Goal: Find specific page/section: Find specific page/section

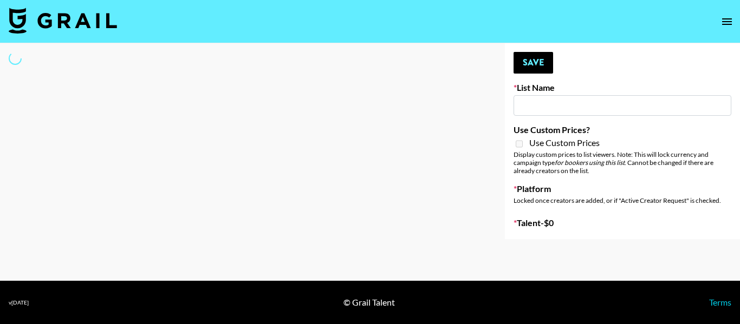
click at [553, 101] on input at bounding box center [623, 105] width 218 height 21
click at [575, 109] on input at bounding box center [623, 105] width 218 height 21
type input "ryeau SIM"
click at [543, 110] on input at bounding box center [623, 105] width 218 height 21
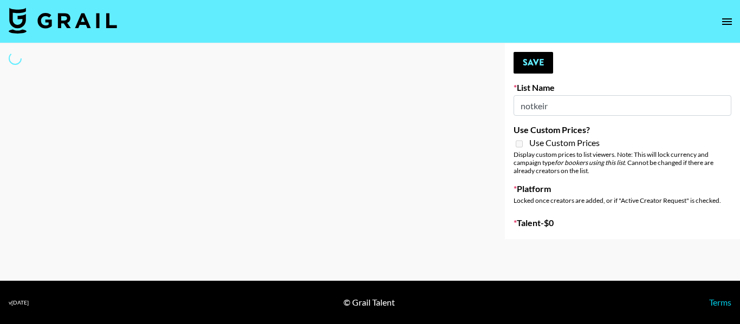
type input "notkeira"
click at [548, 110] on input "notkeira" at bounding box center [623, 105] width 218 height 21
select select "Song"
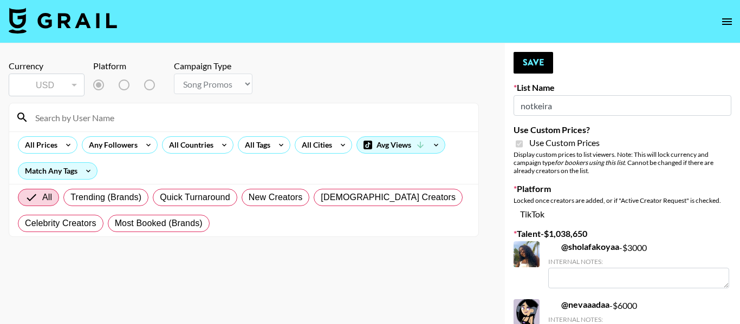
type input "Gensmo (Tiktok)"
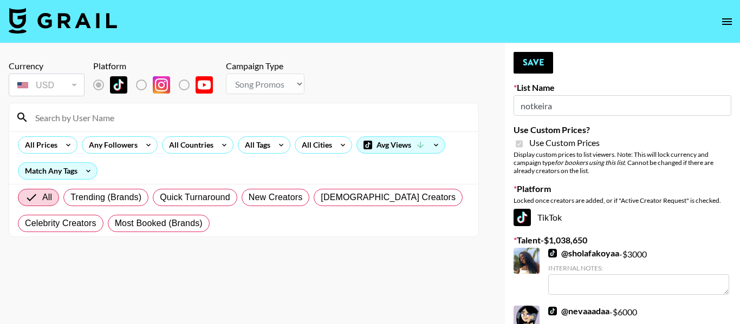
checkbox input "true"
radio input "true"
select select "Brand"
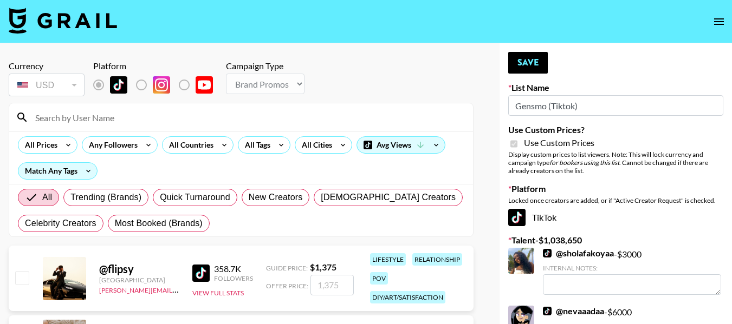
drag, startPoint x: 595, startPoint y: 107, endPoint x: 446, endPoint y: 123, distance: 149.3
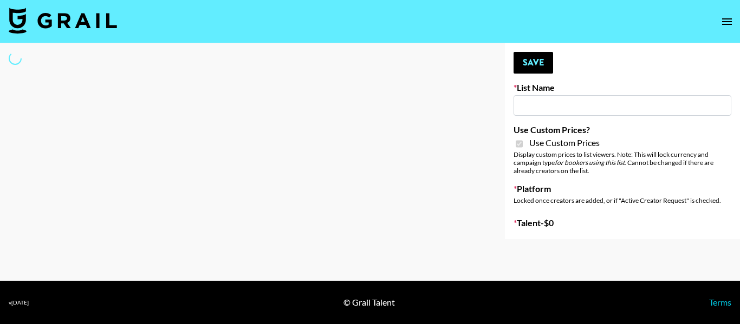
select select "Brand"
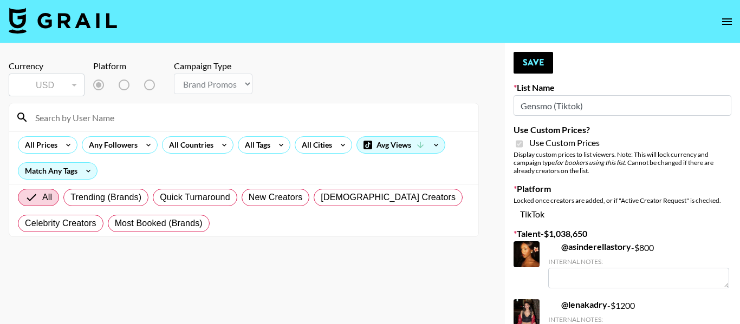
type input "Gensmo (Tiktok)"
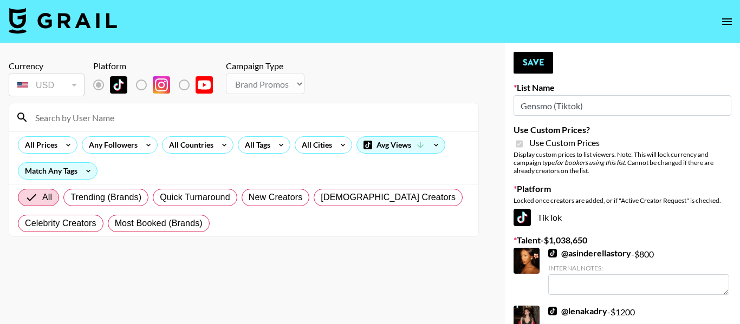
checkbox input "true"
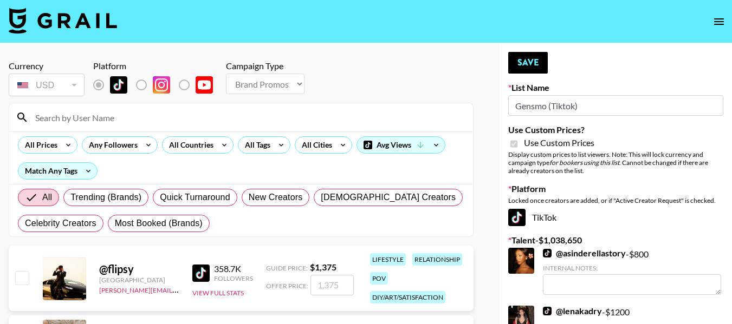
click at [97, 116] on input at bounding box center [248, 117] width 438 height 17
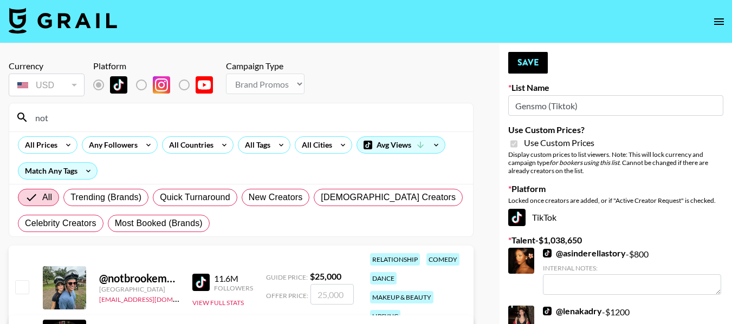
click at [60, 117] on input "not" at bounding box center [248, 117] width 438 height 17
click at [23, 118] on icon at bounding box center [21, 117] width 9 height 9
click at [66, 118] on input "not" at bounding box center [248, 117] width 438 height 17
type input "n"
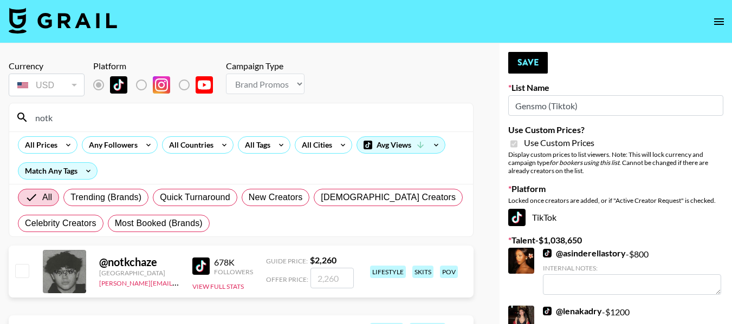
drag, startPoint x: 717, startPoint y: 19, endPoint x: 486, endPoint y: 65, distance: 234.8
click at [69, 118] on input "notk" at bounding box center [248, 117] width 438 height 17
click at [70, 119] on input "notk" at bounding box center [248, 117] width 438 height 17
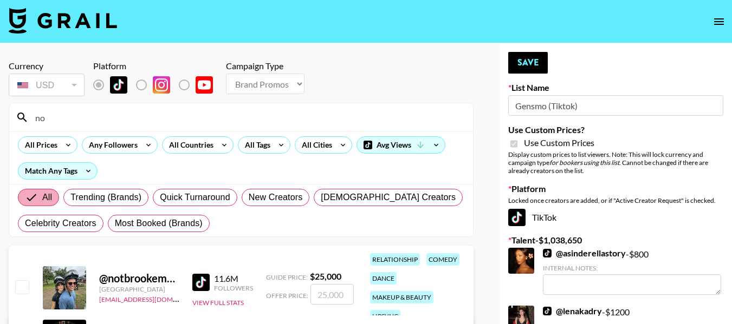
type input "n"
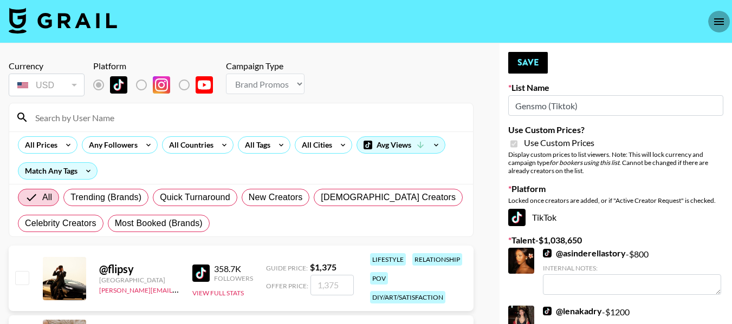
click at [717, 20] on icon "open drawer" at bounding box center [718, 21] width 13 height 13
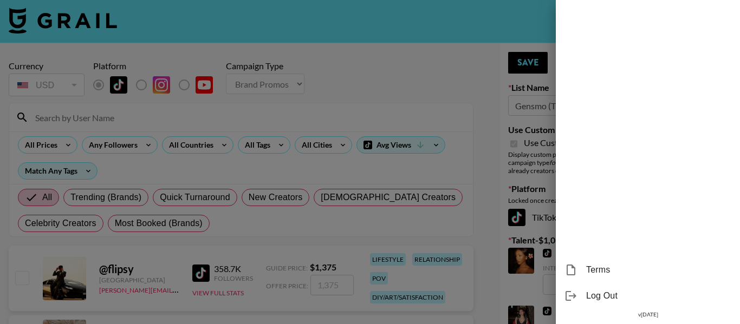
click at [412, 72] on div at bounding box center [370, 162] width 740 height 324
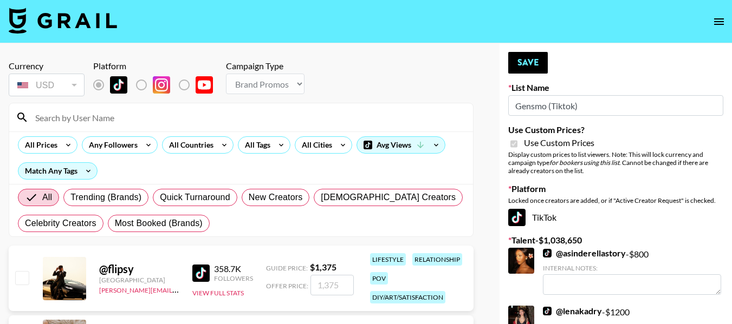
click at [162, 117] on input at bounding box center [248, 117] width 438 height 17
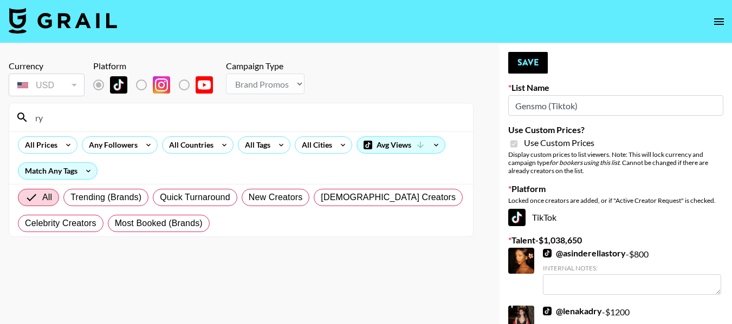
type input "r"
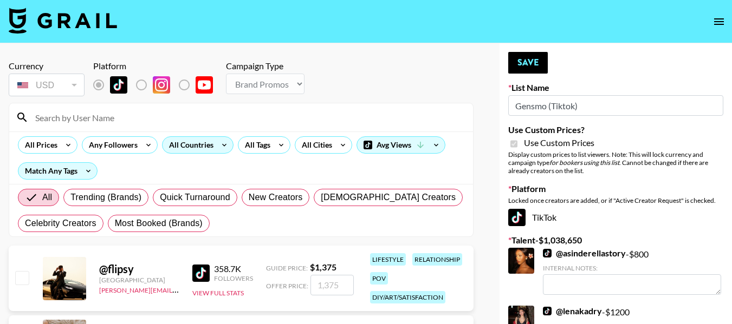
click at [195, 146] on div "All Countries" at bounding box center [189, 145] width 53 height 16
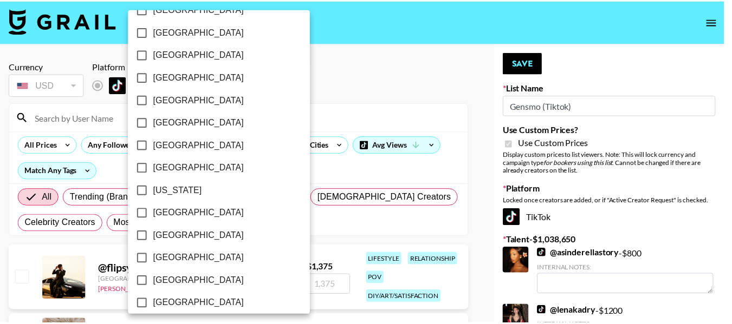
scroll to position [163, 0]
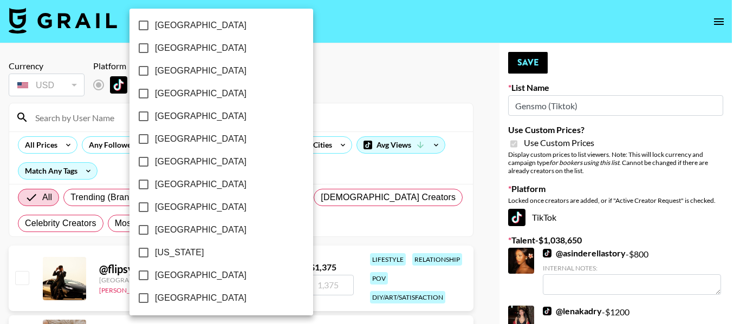
click at [183, 41] on label "[GEOGRAPHIC_DATA]" at bounding box center [214, 48] width 164 height 23
click at [155, 41] on input "[GEOGRAPHIC_DATA]" at bounding box center [143, 48] width 23 height 23
checkbox input "true"
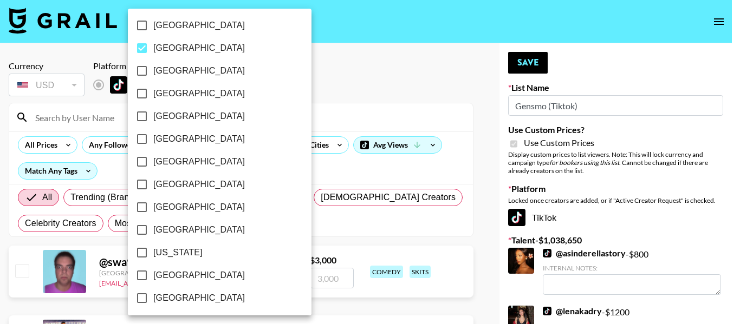
click at [349, 176] on div at bounding box center [370, 162] width 740 height 324
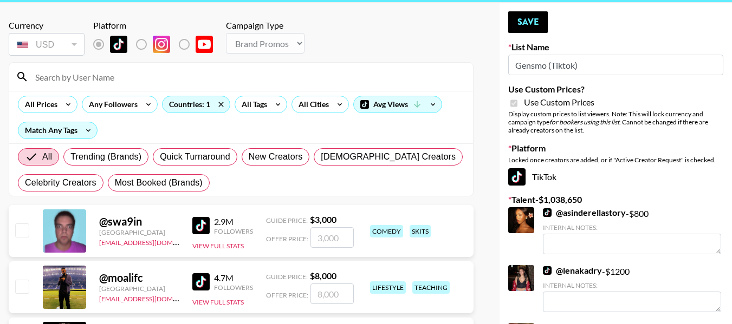
scroll to position [0, 0]
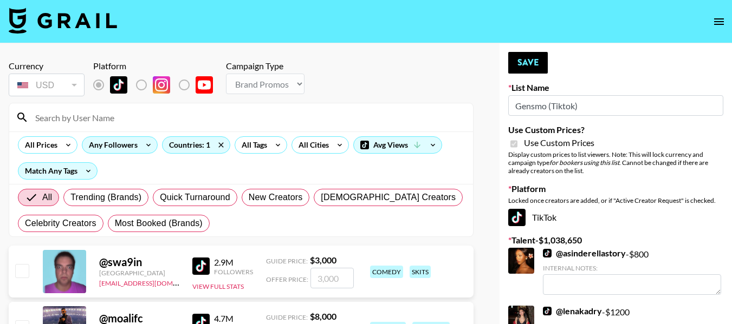
click at [146, 142] on icon at bounding box center [148, 145] width 17 height 16
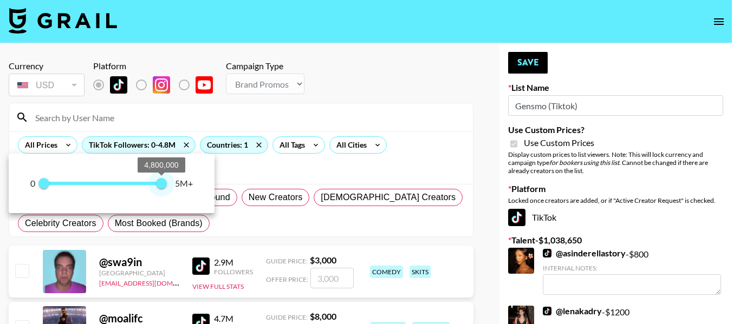
click at [89, 189] on span "0 4,800,000" at bounding box center [105, 184] width 122 height 16
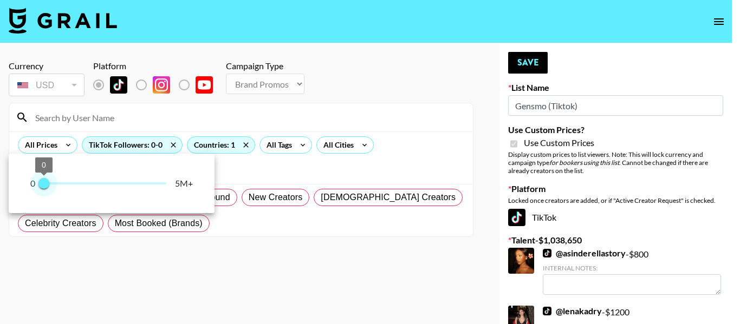
type input "100000"
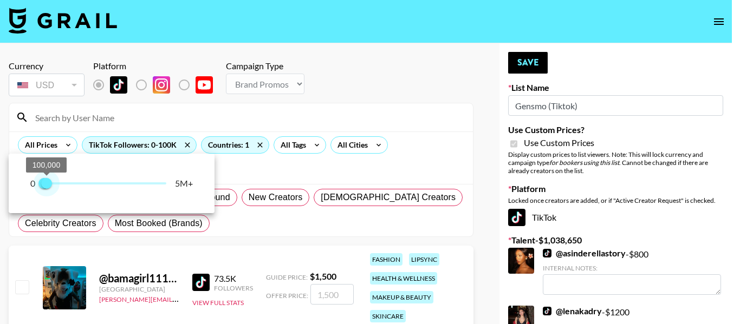
drag, startPoint x: 93, startPoint y: 184, endPoint x: 48, endPoint y: 179, distance: 45.7
click at [48, 179] on span "100,000" at bounding box center [46, 183] width 11 height 11
click at [399, 168] on div at bounding box center [370, 162] width 740 height 324
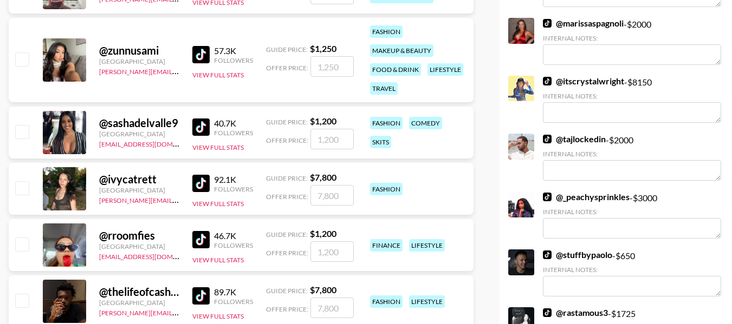
scroll to position [488, 0]
